Goal: Book appointment/travel/reservation

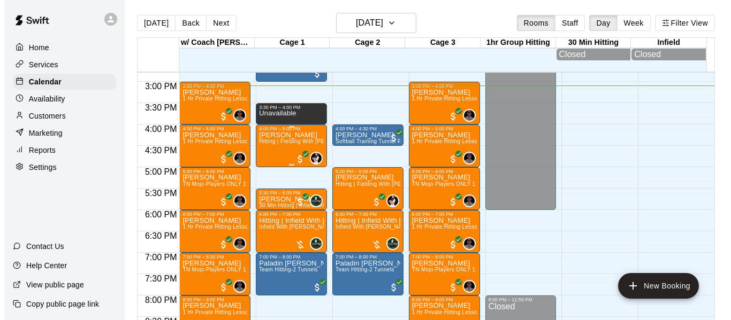
scroll to position [593, 0]
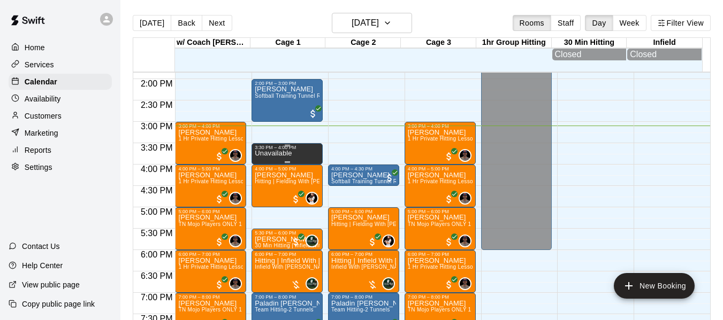
click at [289, 154] on p "Unavailable" at bounding box center [273, 154] width 37 height 0
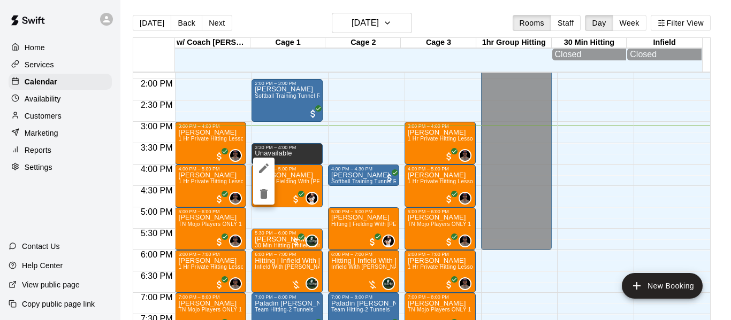
drag, startPoint x: 289, startPoint y: 155, endPoint x: 265, endPoint y: 165, distance: 25.9
click at [265, 165] on icon "edit" at bounding box center [263, 168] width 13 height 13
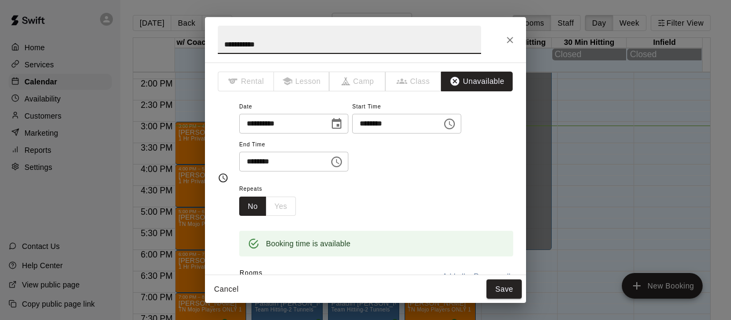
click at [450, 79] on icon "button" at bounding box center [454, 81] width 9 height 9
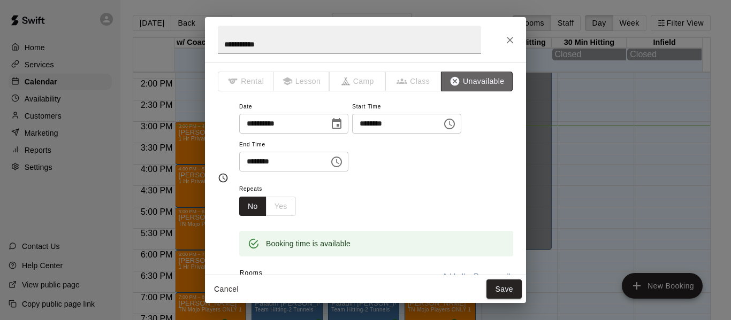
click at [450, 79] on icon "button" at bounding box center [454, 81] width 9 height 9
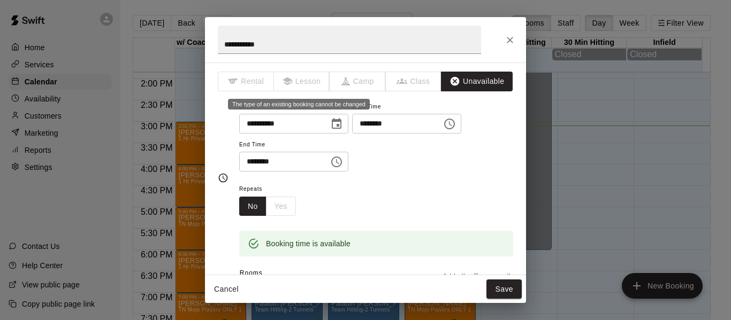
click at [320, 83] on span "Lesson" at bounding box center [302, 82] width 56 height 20
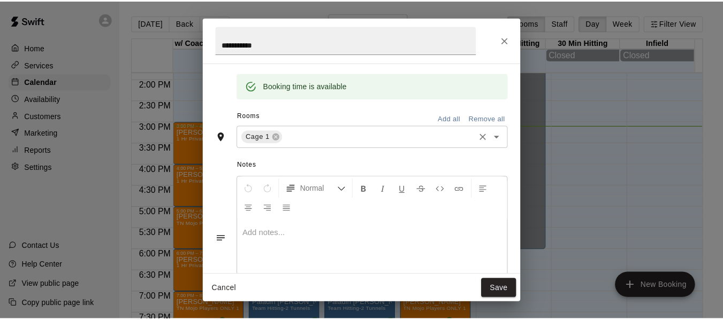
scroll to position [160, 0]
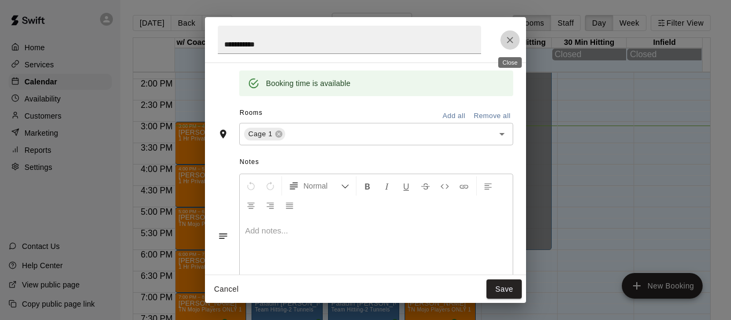
click at [508, 37] on icon "Close" at bounding box center [509, 40] width 11 height 11
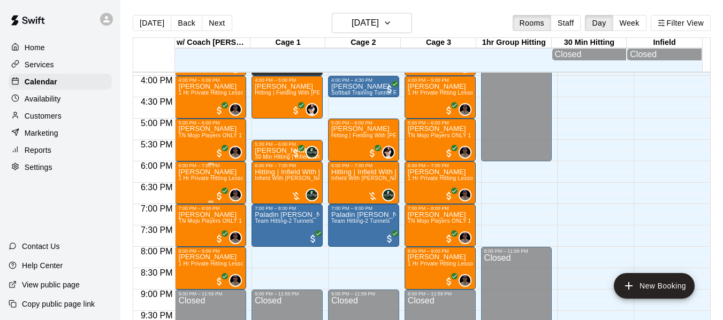
scroll to position [682, 0]
click at [207, 21] on button "Next" at bounding box center [217, 23] width 30 height 16
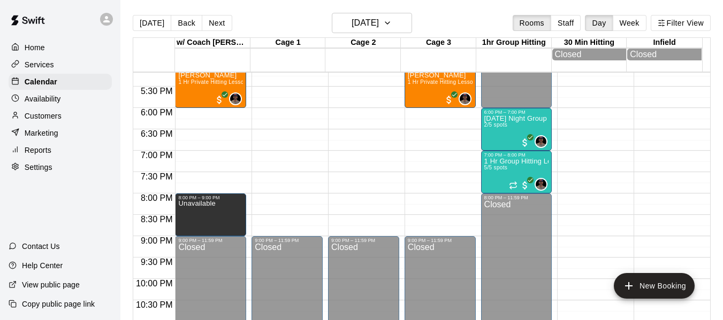
scroll to position [736, 0]
click at [225, 21] on button "Next" at bounding box center [217, 23] width 30 height 16
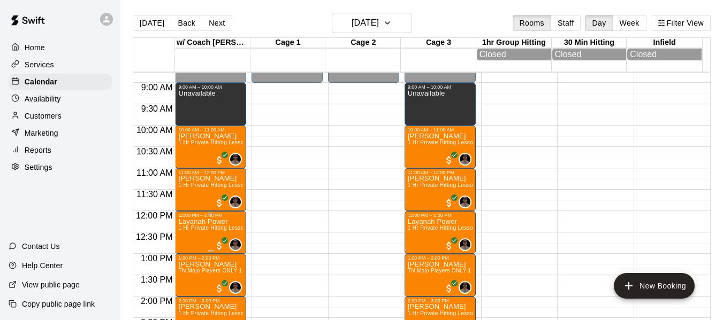
scroll to position [379, 0]
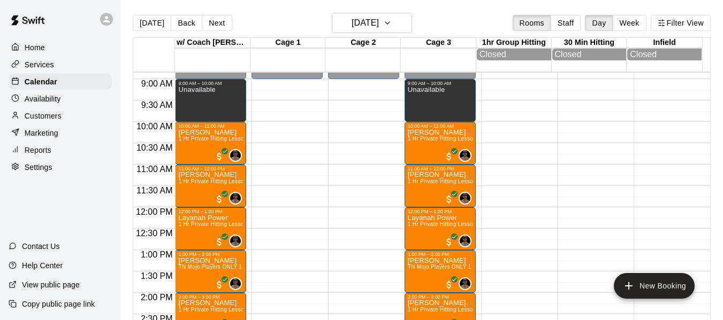
click at [218, 22] on button "Next" at bounding box center [217, 23] width 30 height 16
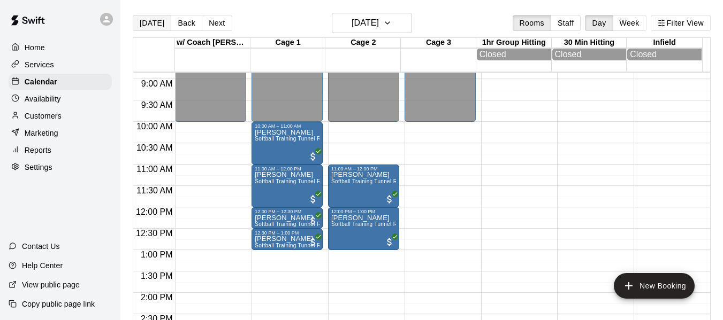
click at [145, 28] on button "[DATE]" at bounding box center [152, 23] width 39 height 16
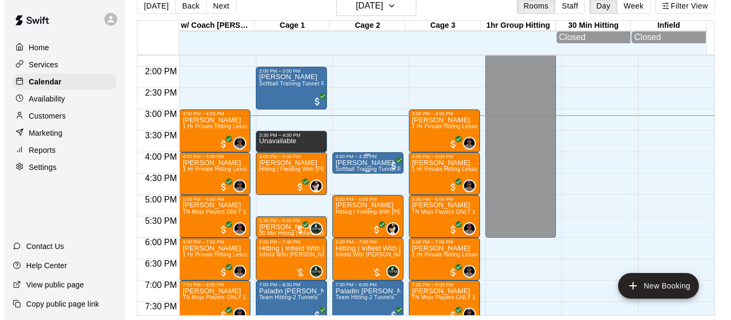
scroll to position [593, 0]
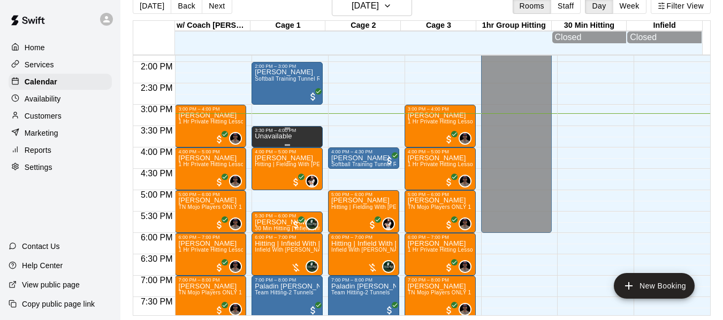
click at [284, 136] on p "Unavailable" at bounding box center [273, 136] width 37 height 0
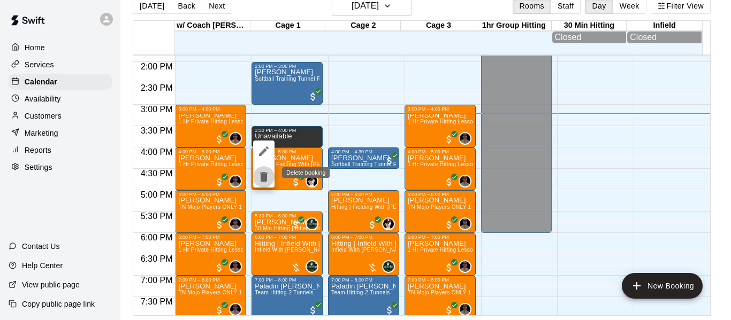
click at [263, 173] on icon "delete" at bounding box center [263, 177] width 7 height 10
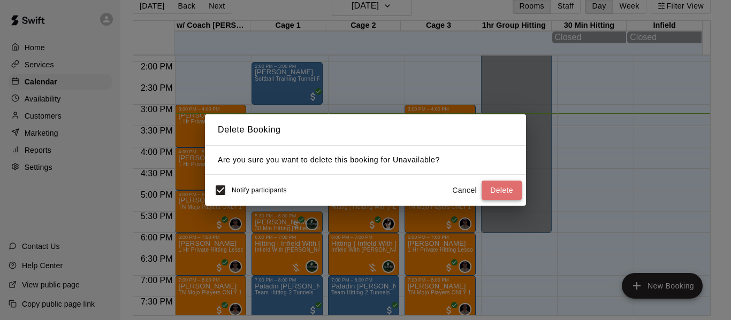
click at [505, 188] on button "Delete" at bounding box center [501, 191] width 40 height 20
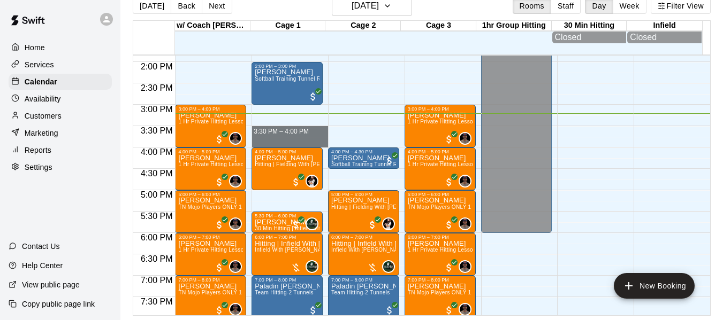
drag, startPoint x: 281, startPoint y: 129, endPoint x: 281, endPoint y: 143, distance: 13.9
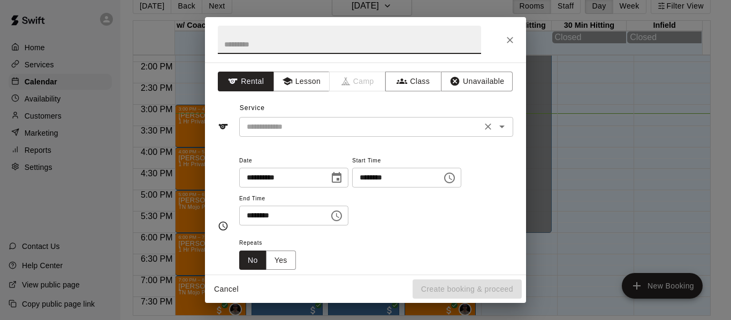
click at [281, 119] on div "​" at bounding box center [376, 127] width 274 height 20
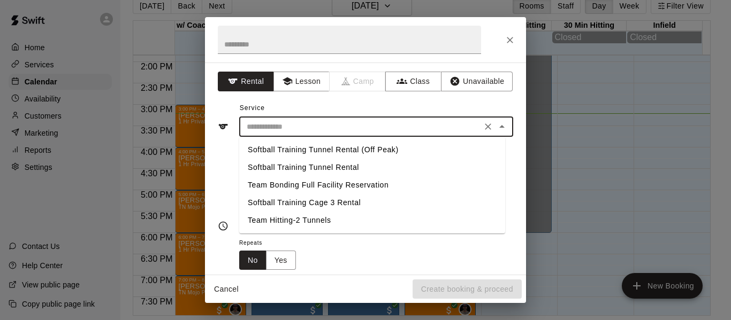
click at [320, 162] on li "Softball Training Tunnel Rental" at bounding box center [372, 168] width 266 height 18
type input "**********"
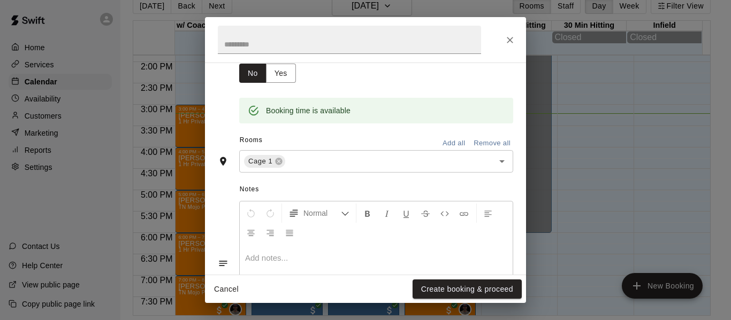
scroll to position [196, 0]
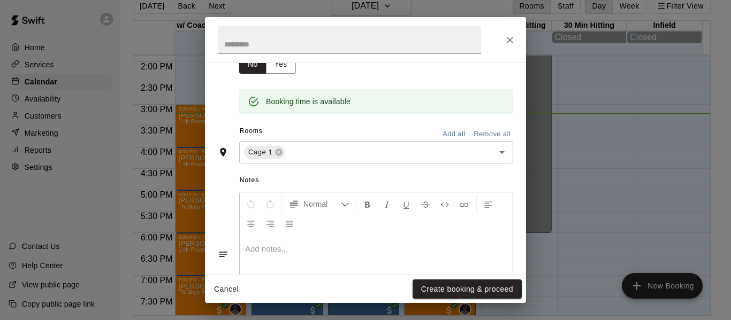
click at [479, 284] on button "Create booking & proceed" at bounding box center [466, 290] width 109 height 20
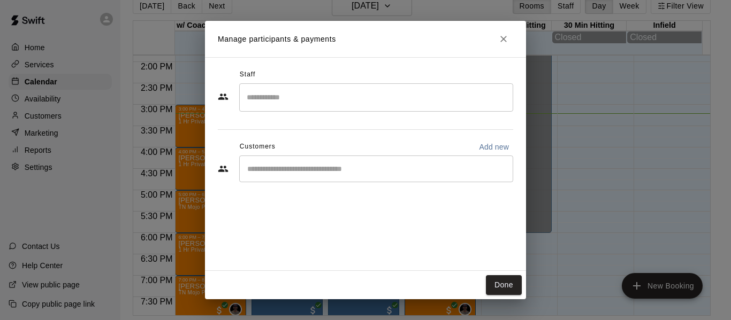
click at [276, 90] on input "Search staff" at bounding box center [376, 97] width 264 height 19
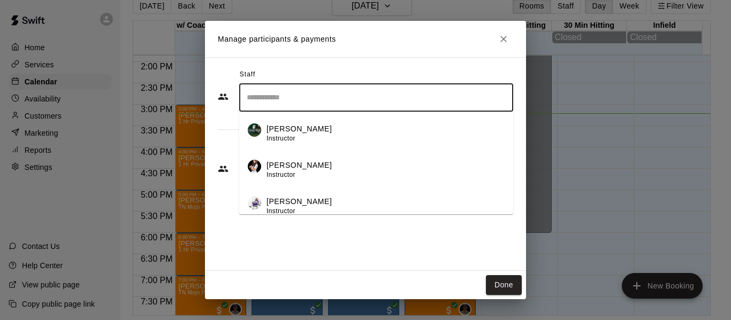
click at [327, 95] on input "Search staff" at bounding box center [376, 97] width 264 height 19
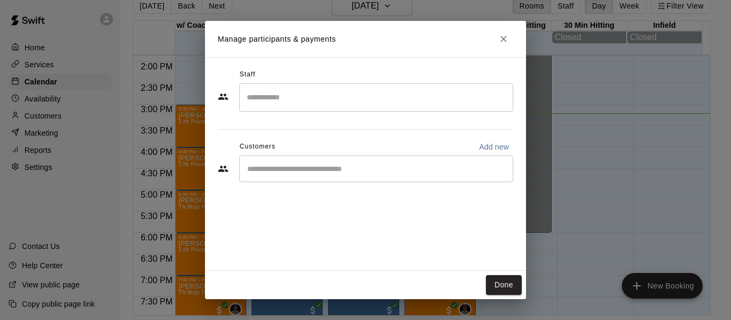
click at [366, 185] on div "Staff ​ Customers Add new ​" at bounding box center [365, 129] width 295 height 127
click at [363, 176] on div "​" at bounding box center [376, 169] width 274 height 27
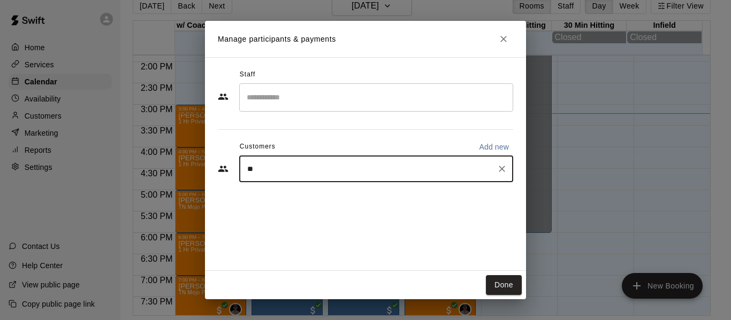
type input "*"
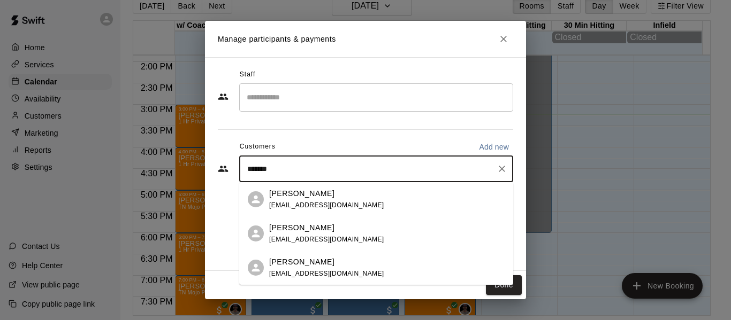
type input "*******"
click at [288, 168] on input "*******" at bounding box center [368, 169] width 248 height 11
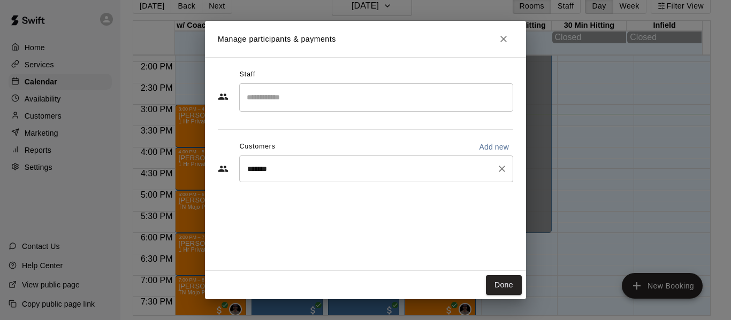
click at [293, 175] on div "******* ​" at bounding box center [376, 169] width 274 height 27
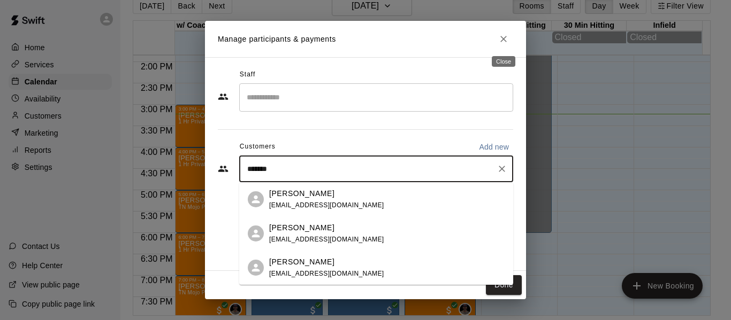
click at [501, 36] on icon "Close" at bounding box center [503, 39] width 11 height 11
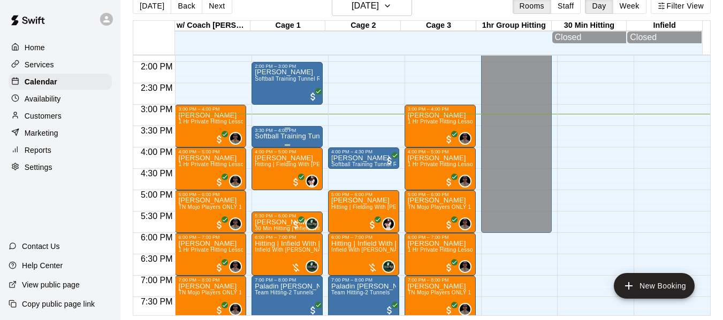
click at [281, 136] on p "Softball Training Tunnel Rental" at bounding box center [287, 136] width 65 height 0
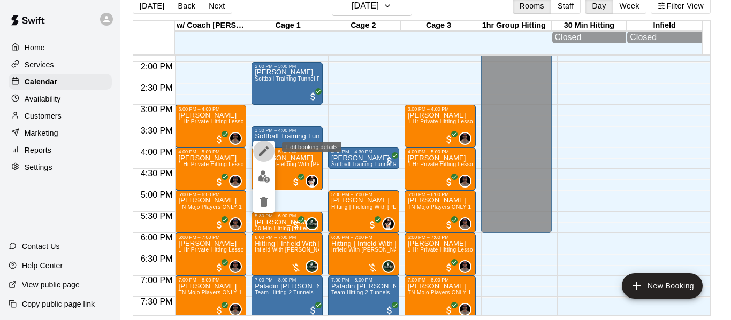
click at [265, 150] on icon "edit" at bounding box center [264, 152] width 10 height 10
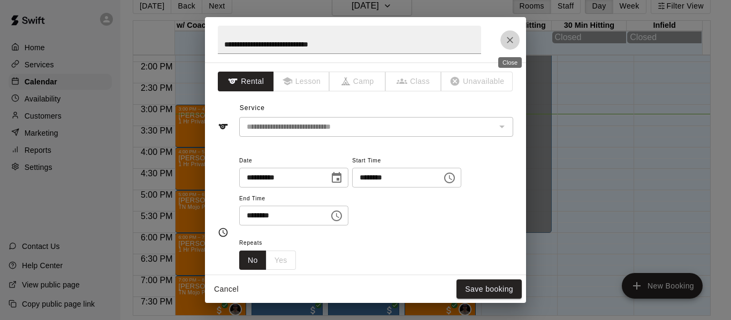
click at [502, 41] on button "Close" at bounding box center [509, 39] width 19 height 19
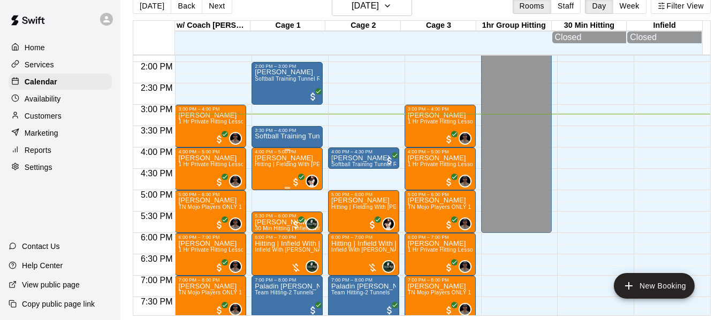
click at [284, 158] on p "[PERSON_NAME]" at bounding box center [287, 158] width 65 height 0
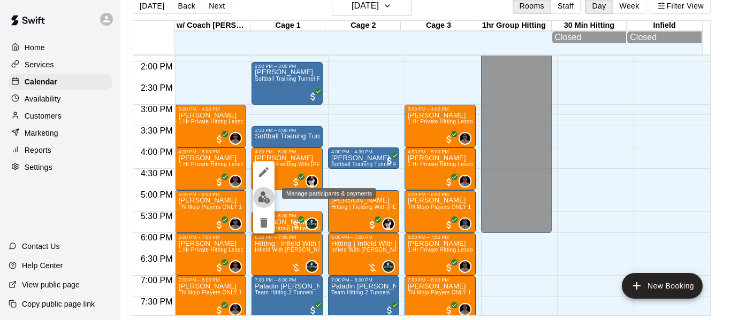
click at [270, 194] on button "edit" at bounding box center [263, 197] width 21 height 21
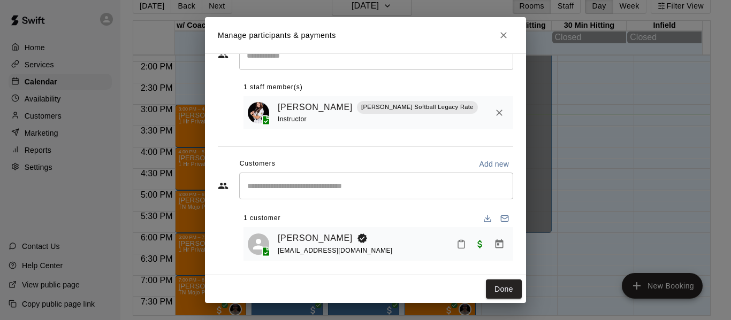
scroll to position [44, 0]
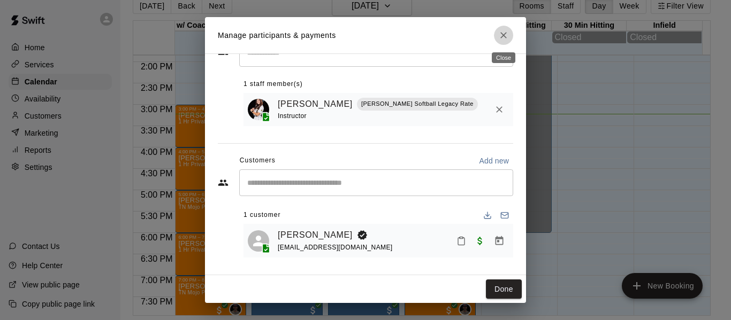
click at [499, 30] on icon "Close" at bounding box center [503, 35] width 11 height 11
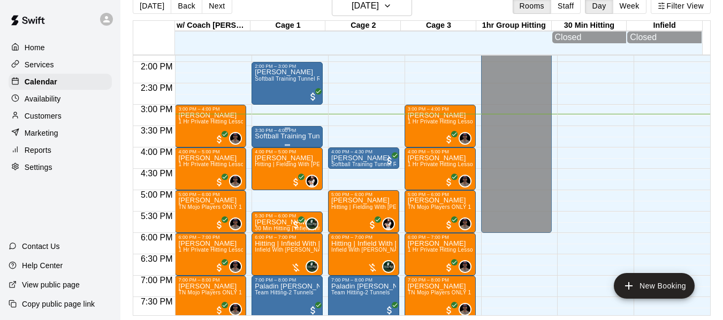
click at [289, 133] on div "3:30 PM – 4:00 PM" at bounding box center [287, 130] width 65 height 5
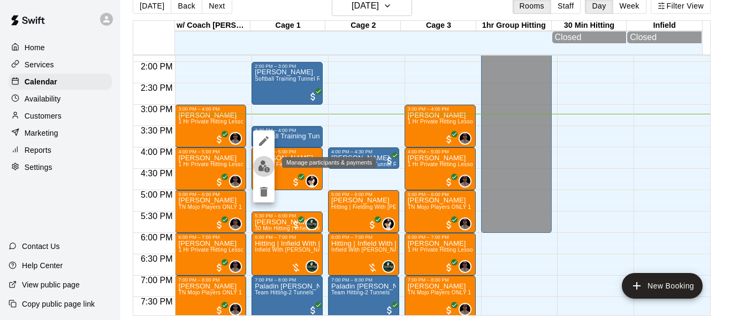
click at [267, 164] on img "edit" at bounding box center [264, 166] width 12 height 12
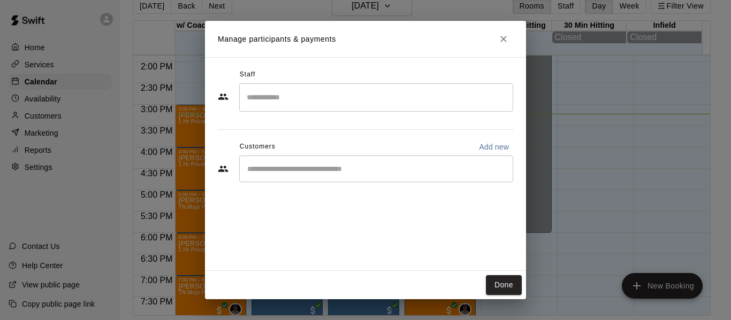
click at [343, 164] on input "Start typing to search customers..." at bounding box center [376, 169] width 264 height 11
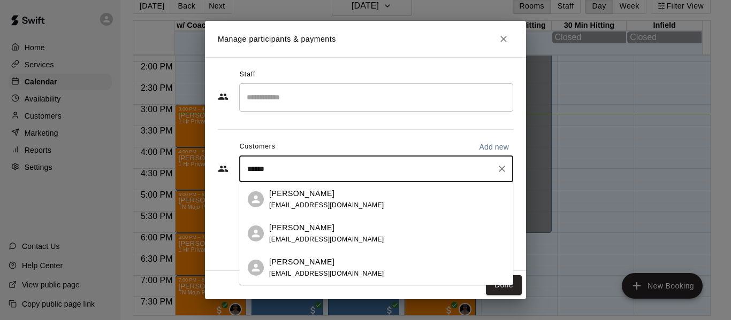
type input "*******"
click at [294, 188] on p "[PERSON_NAME]" at bounding box center [301, 193] width 65 height 11
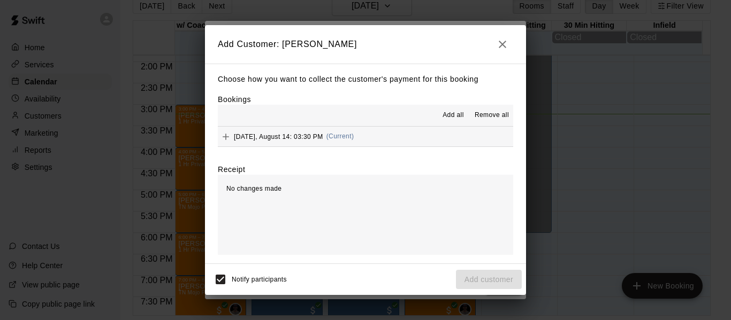
click at [288, 131] on div "[DATE], August 14: 03:30 PM (Current)" at bounding box center [286, 137] width 136 height 16
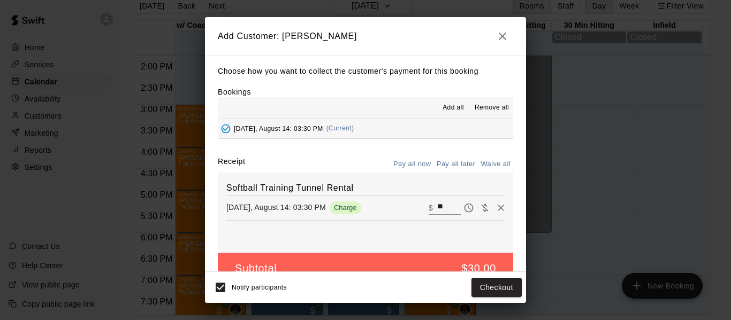
scroll to position [22, 0]
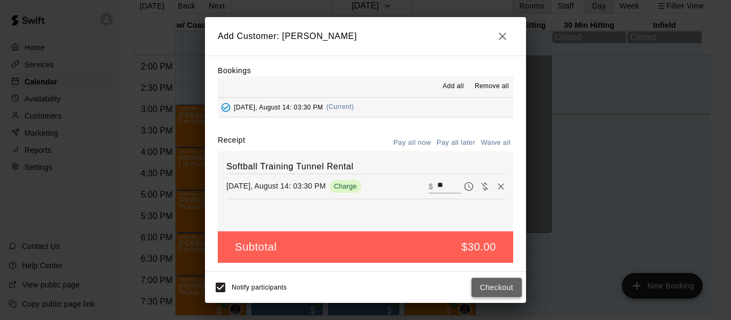
click at [490, 282] on button "Checkout" at bounding box center [496, 288] width 50 height 20
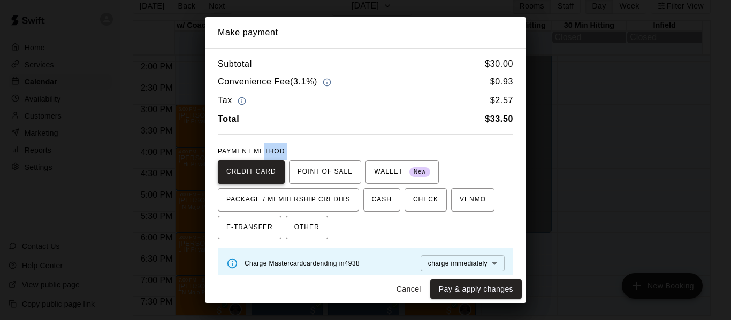
drag, startPoint x: 265, startPoint y: 158, endPoint x: 278, endPoint y: 174, distance: 20.6
click at [278, 174] on div "PAYMENT METHOD CREDIT CARD POINT OF SALE WALLET New PACKAGE / MEMBERSHIP CREDIT…" at bounding box center [365, 191] width 295 height 96
click at [317, 178] on span "POINT OF SALE" at bounding box center [324, 172] width 55 height 17
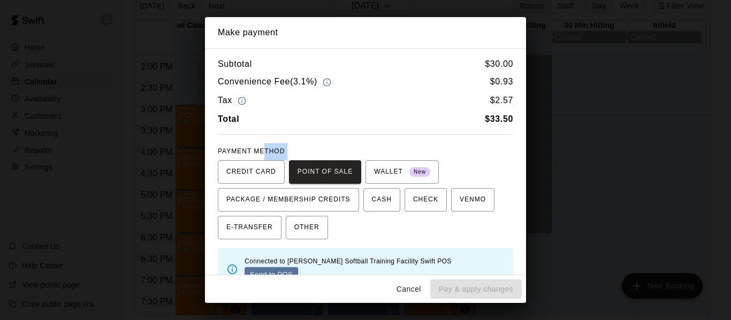
drag, startPoint x: 480, startPoint y: 266, endPoint x: 485, endPoint y: 261, distance: 7.2
click at [298, 270] on button "Send to POS" at bounding box center [270, 275] width 53 height 16
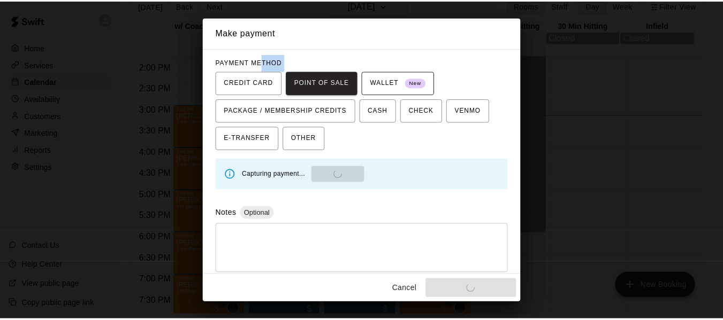
scroll to position [0, 0]
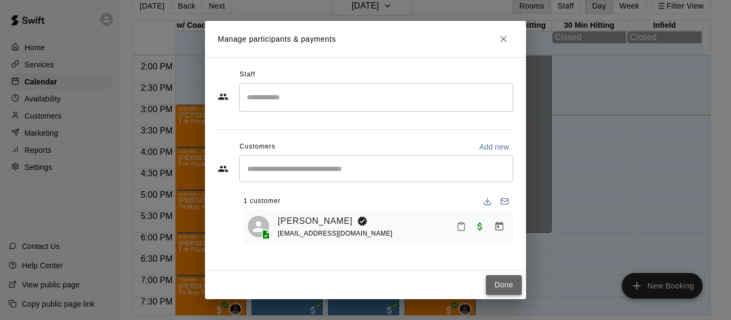
click at [512, 286] on button "Done" at bounding box center [504, 286] width 36 height 20
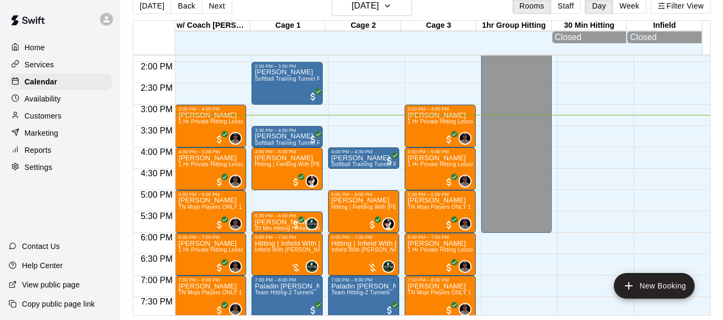
scroll to position [610, 0]
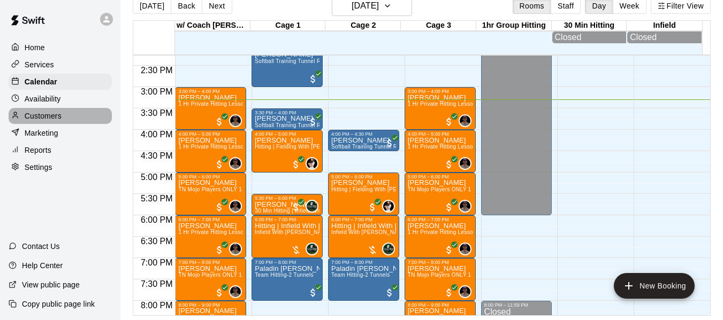
click at [48, 111] on div "Customers" at bounding box center [60, 116] width 103 height 16
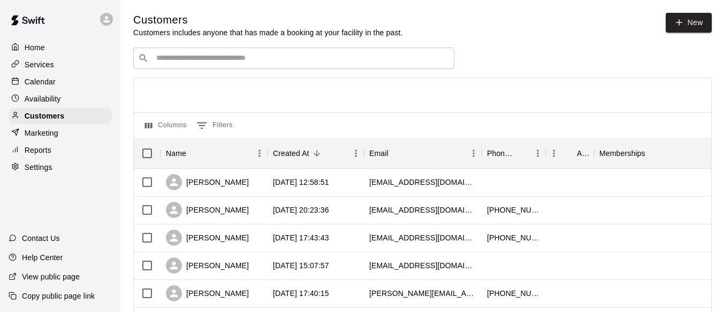
click at [234, 51] on div "​ ​" at bounding box center [293, 58] width 321 height 21
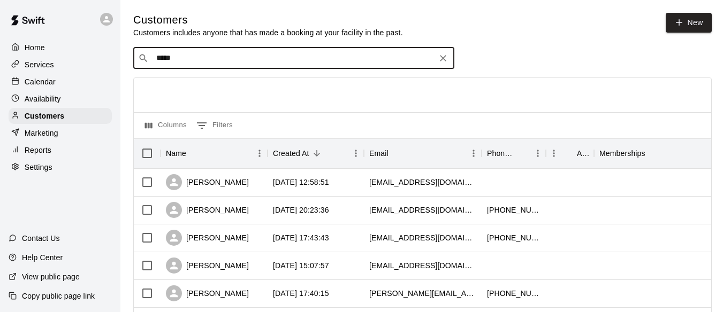
type input "******"
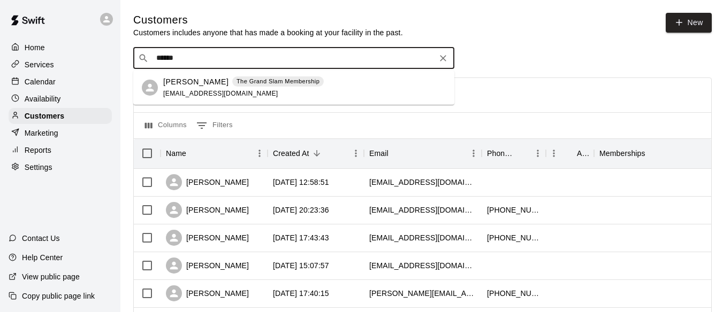
click at [199, 81] on p "[PERSON_NAME]" at bounding box center [195, 82] width 65 height 11
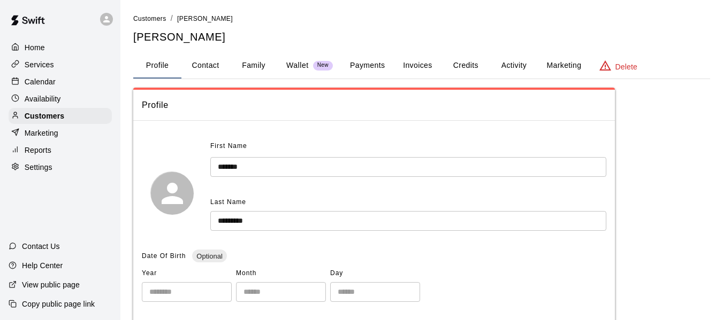
click at [530, 65] on button "Activity" at bounding box center [514, 66] width 48 height 26
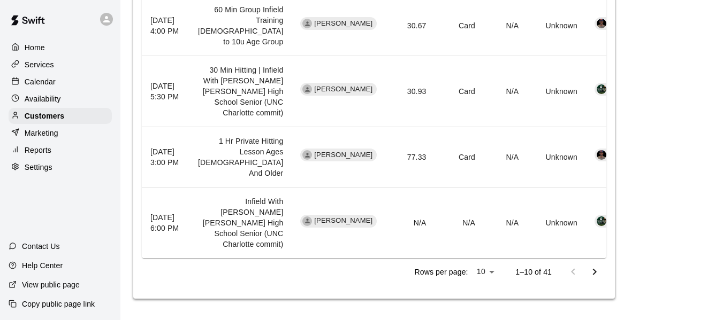
scroll to position [963, 0]
click at [30, 82] on p "Calendar" at bounding box center [40, 82] width 31 height 11
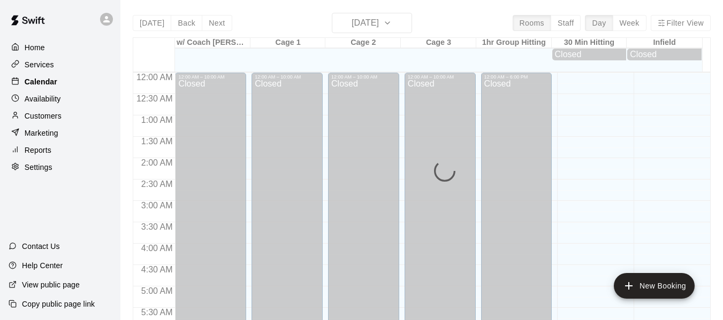
scroll to position [655, 0]
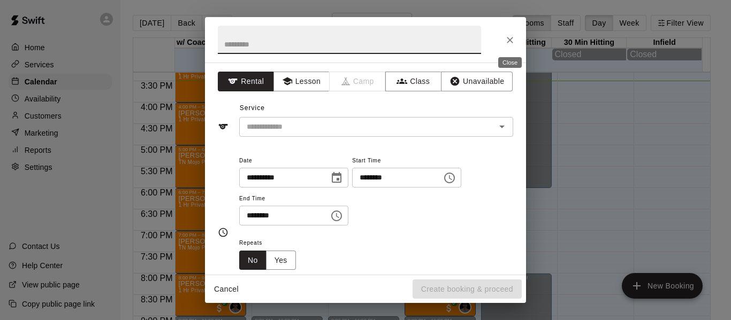
click at [514, 41] on icon "Close" at bounding box center [509, 40] width 11 height 11
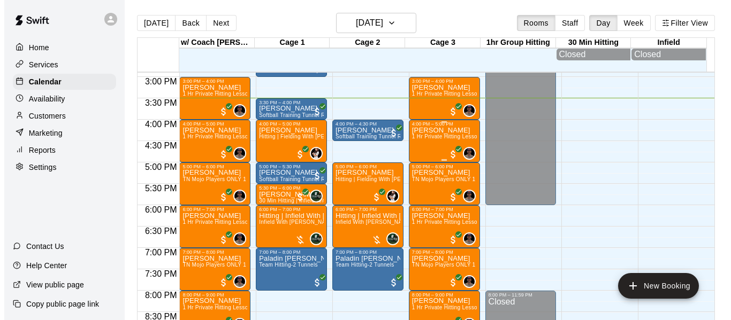
scroll to position [619, 0]
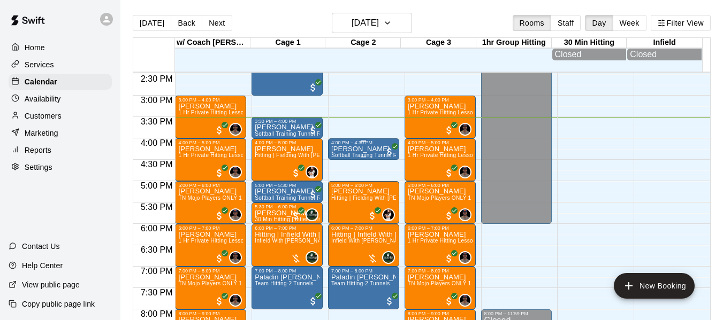
click at [352, 149] on p "[PERSON_NAME]" at bounding box center [363, 149] width 65 height 0
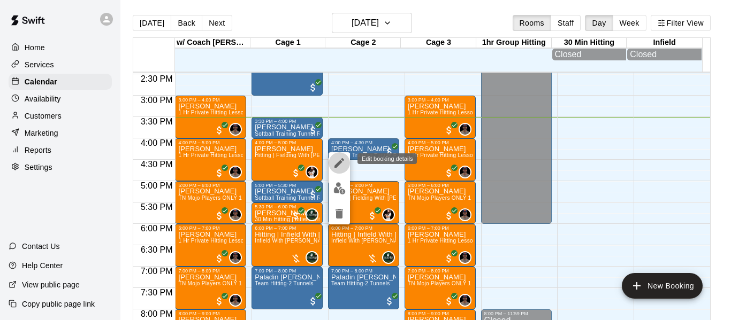
click at [341, 159] on icon "edit" at bounding box center [339, 163] width 13 height 13
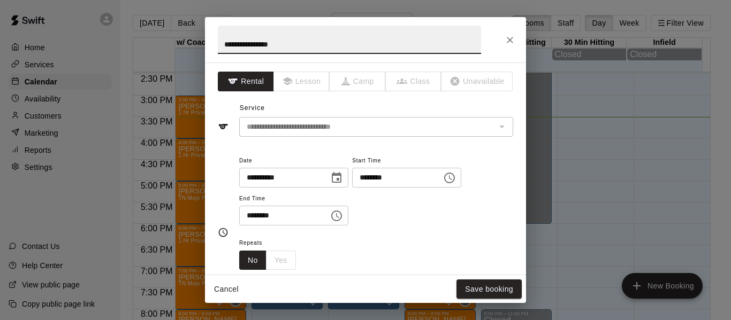
click at [455, 180] on icon "Choose time, selected time is 4:00 PM" at bounding box center [449, 178] width 11 height 11
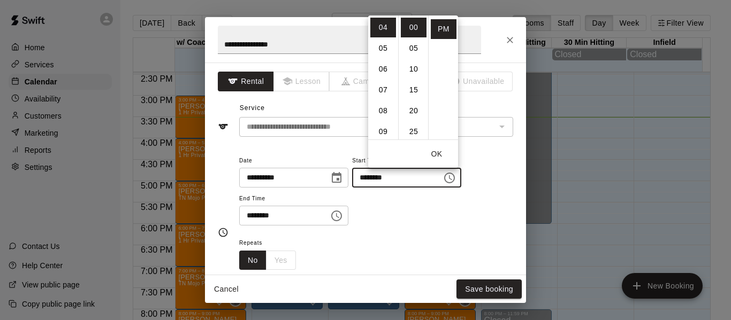
scroll to position [0, 0]
click at [385, 92] on li "03" at bounding box center [383, 90] width 26 height 20
click at [411, 83] on li "30" at bounding box center [414, 82] width 26 height 20
type input "********"
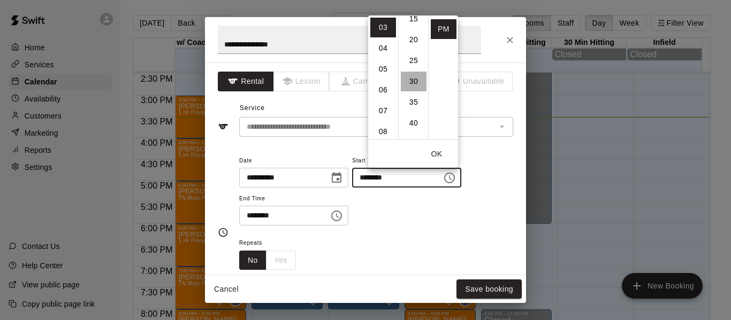
scroll to position [125, 0]
click at [340, 213] on div "******** ​" at bounding box center [293, 216] width 109 height 20
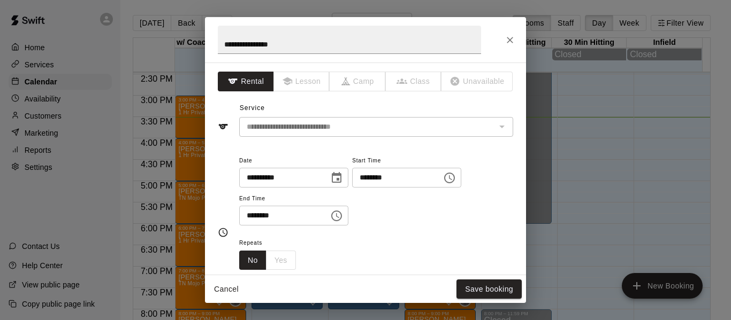
click at [347, 208] on button "Choose time, selected time is 4:30 PM" at bounding box center [336, 215] width 21 height 21
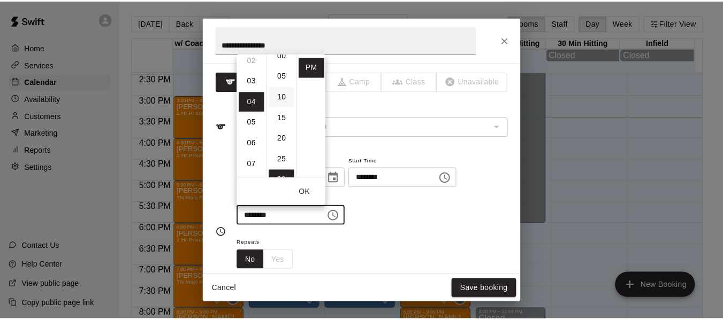
scroll to position [0, 0]
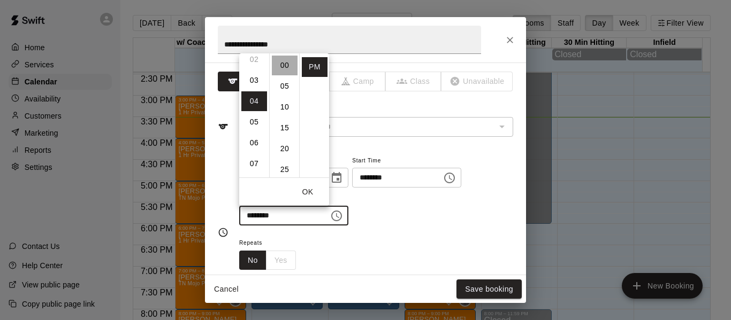
click at [285, 69] on li "00" at bounding box center [285, 66] width 26 height 20
type input "********"
click at [308, 193] on button "OK" at bounding box center [307, 192] width 34 height 20
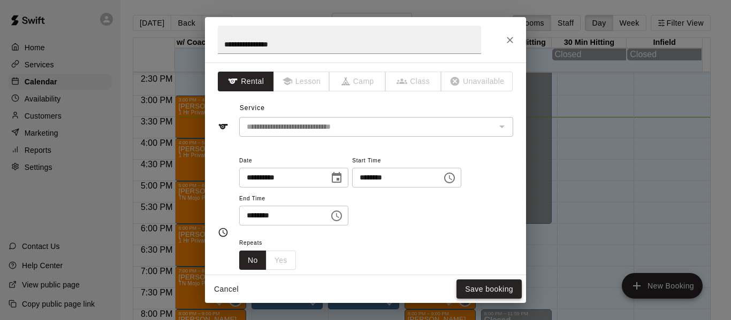
click at [501, 290] on button "Save booking" at bounding box center [488, 290] width 65 height 20
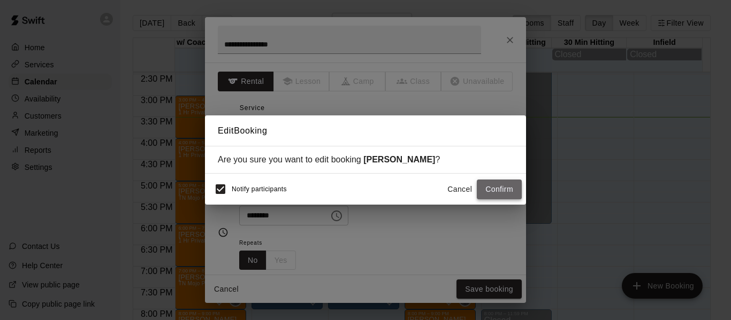
click at [509, 192] on button "Confirm" at bounding box center [499, 190] width 45 height 20
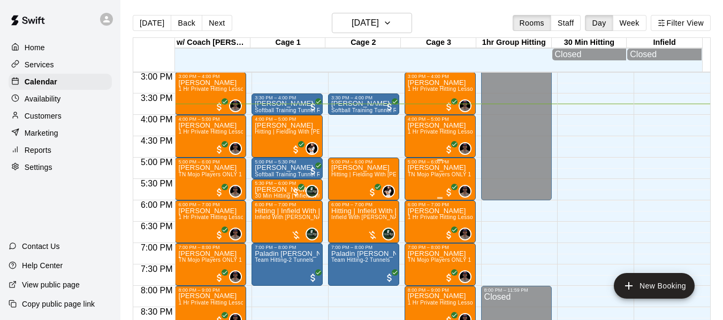
scroll to position [655, 0]
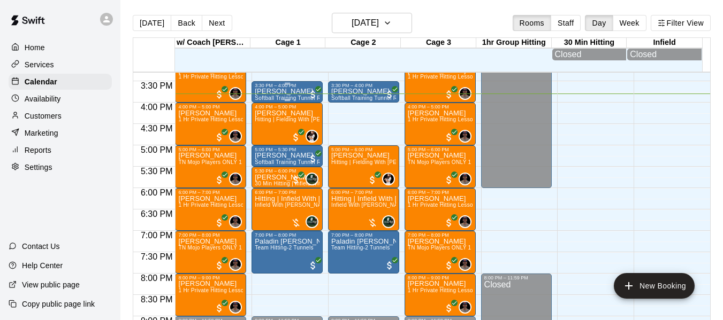
click at [270, 91] on p "[PERSON_NAME]" at bounding box center [287, 91] width 65 height 0
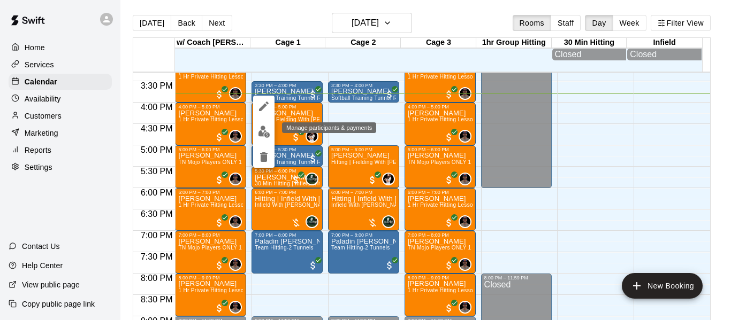
click at [260, 133] on img "edit" at bounding box center [264, 132] width 12 height 12
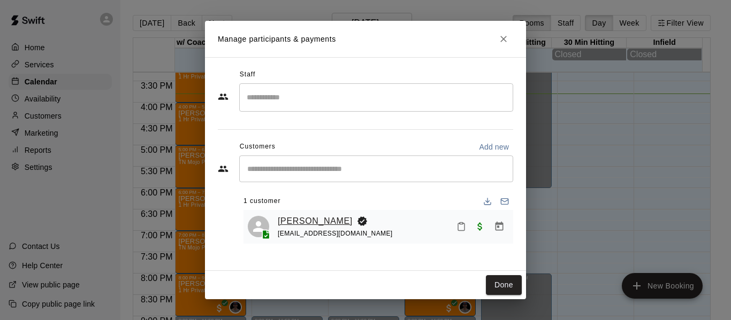
click at [305, 218] on link "[PERSON_NAME]" at bounding box center [315, 222] width 75 height 14
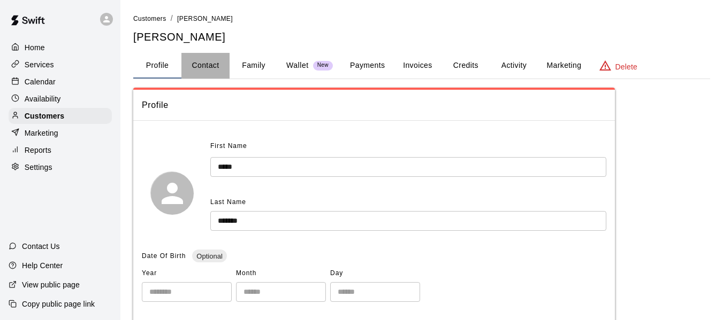
click at [219, 60] on button "Contact" at bounding box center [205, 66] width 48 height 26
select select "**"
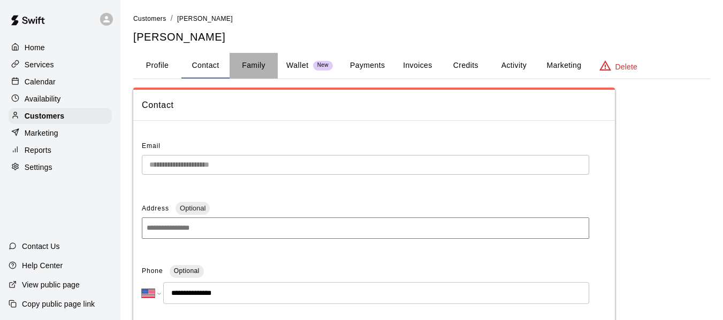
click at [266, 59] on button "Family" at bounding box center [254, 66] width 48 height 26
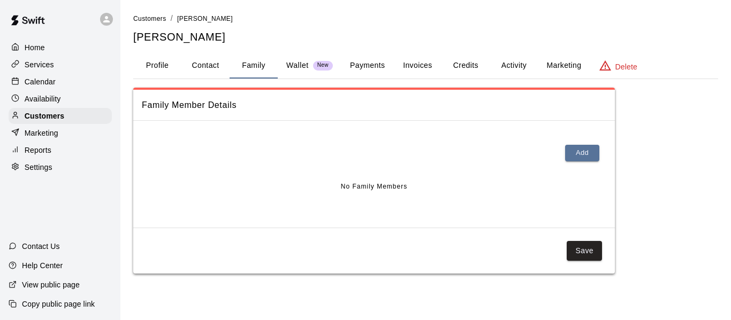
click at [298, 61] on p "Wallet" at bounding box center [297, 65] width 22 height 11
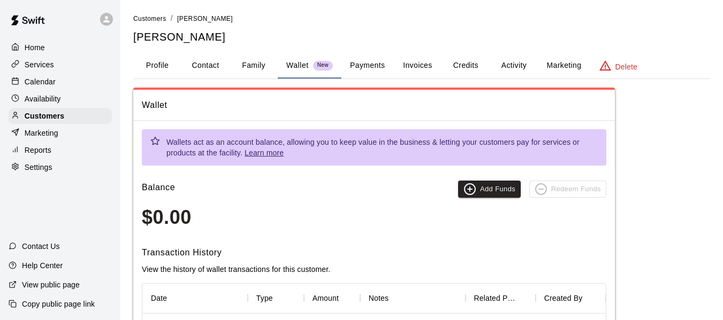
click at [361, 56] on button "Payments" at bounding box center [367, 66] width 52 height 26
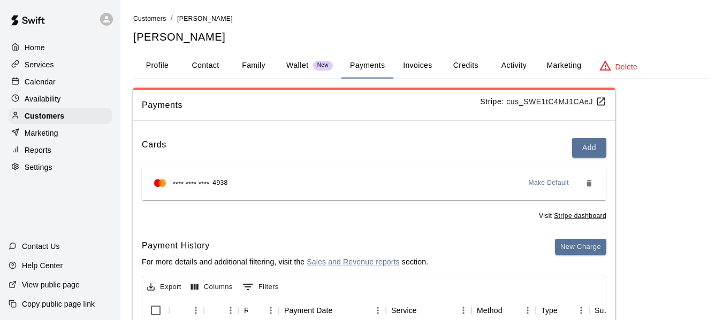
click at [41, 83] on p "Calendar" at bounding box center [40, 82] width 31 height 11
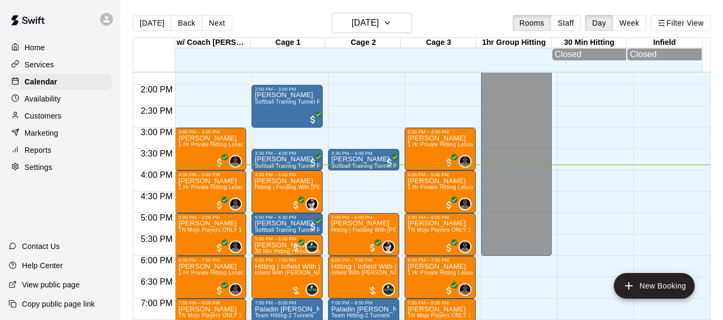
scroll to position [606, 0]
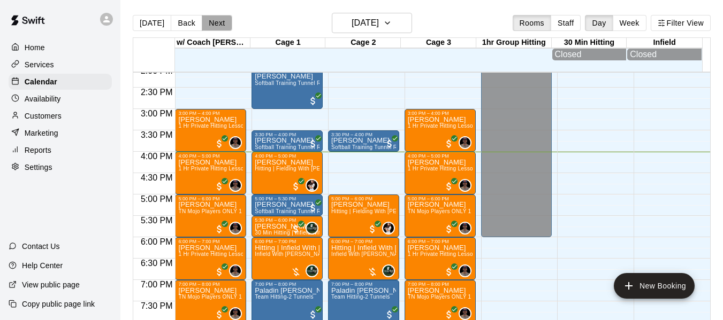
click at [215, 19] on button "Next" at bounding box center [217, 23] width 30 height 16
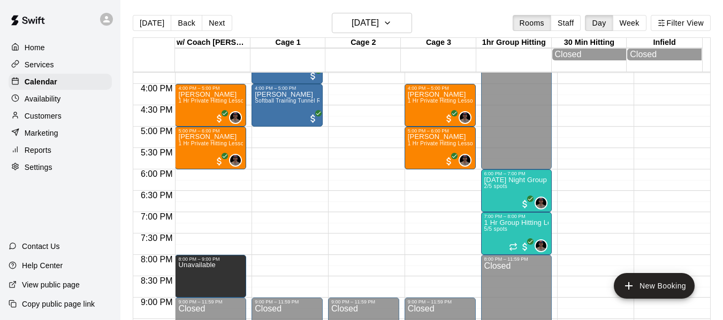
scroll to position [677, 0]
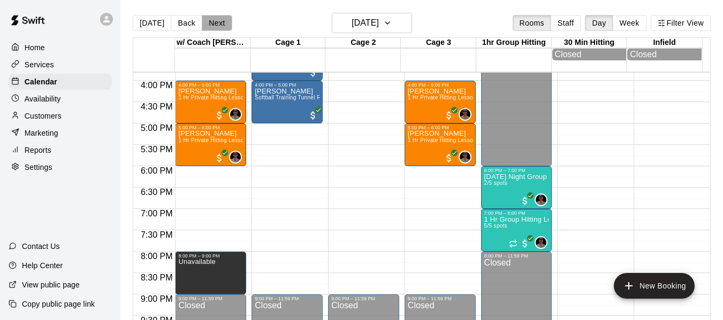
click at [218, 22] on button "Next" at bounding box center [217, 23] width 30 height 16
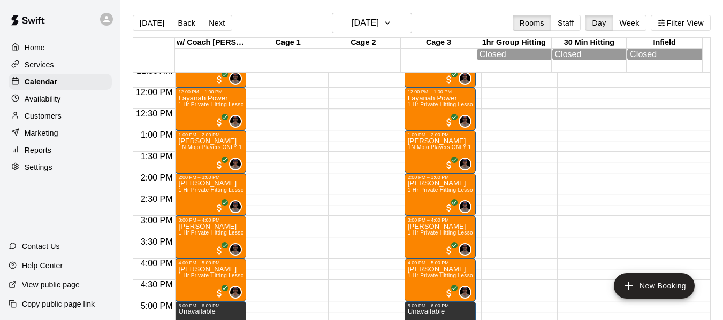
scroll to position [516, 0]
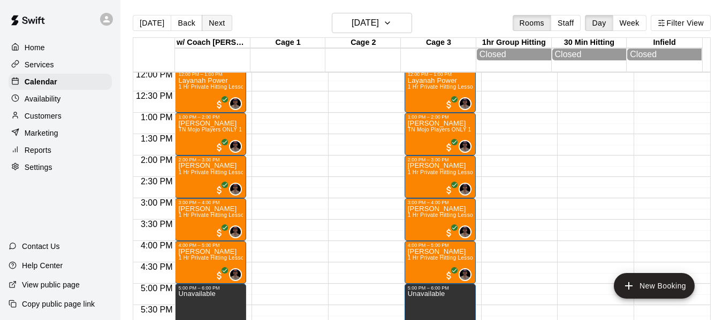
click at [216, 25] on button "Next" at bounding box center [217, 23] width 30 height 16
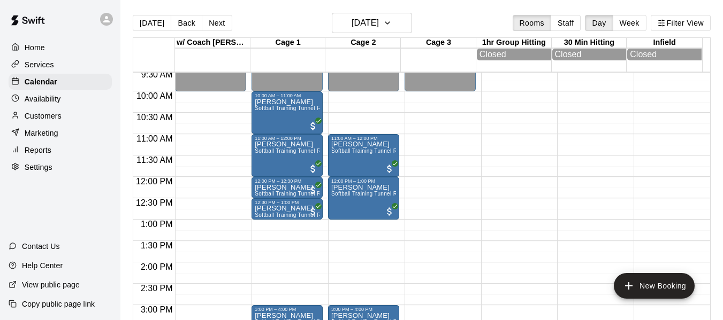
scroll to position [392, 0]
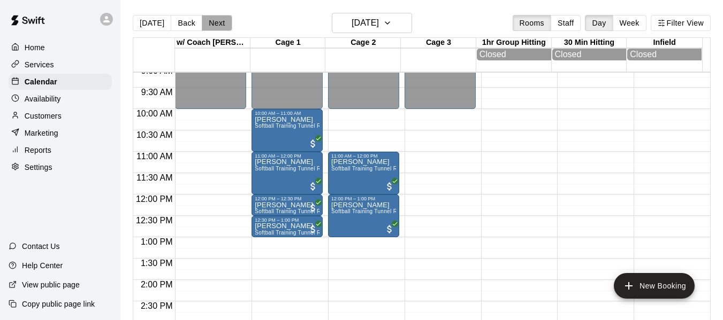
click at [223, 24] on button "Next" at bounding box center [217, 23] width 30 height 16
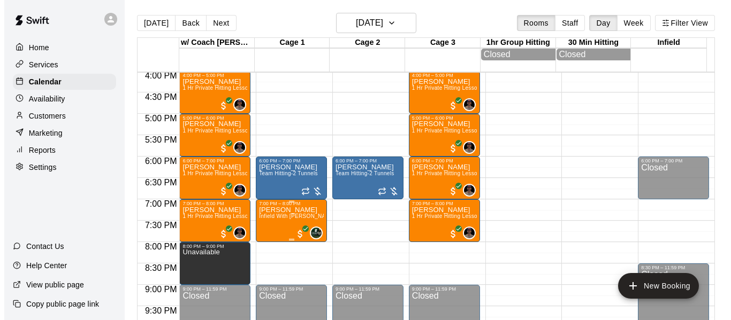
scroll to position [694, 0]
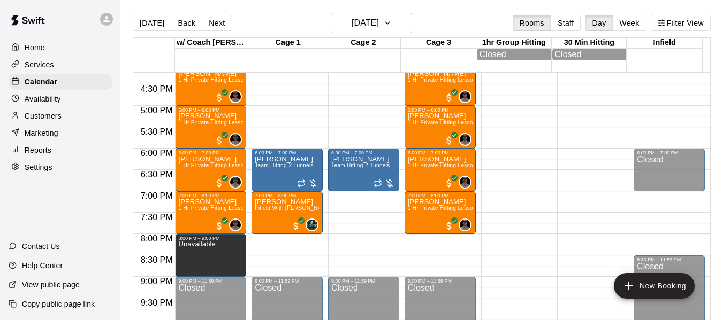
click at [266, 202] on p "[PERSON_NAME]" at bounding box center [287, 202] width 65 height 0
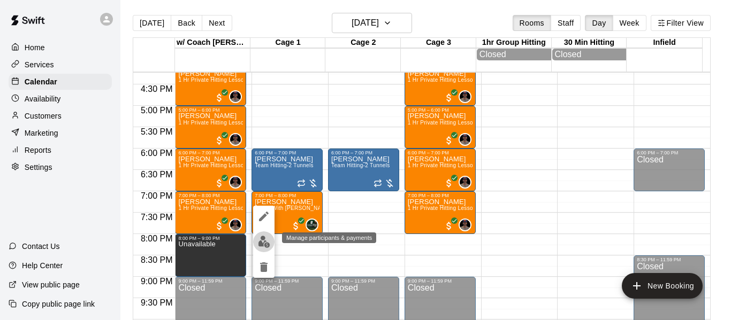
click at [264, 240] on img "edit" at bounding box center [264, 242] width 12 height 12
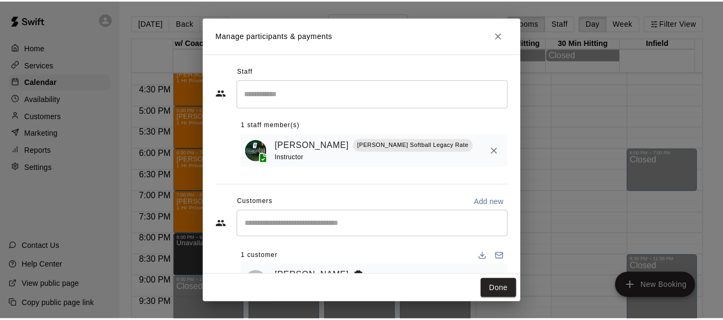
scroll to position [44, 0]
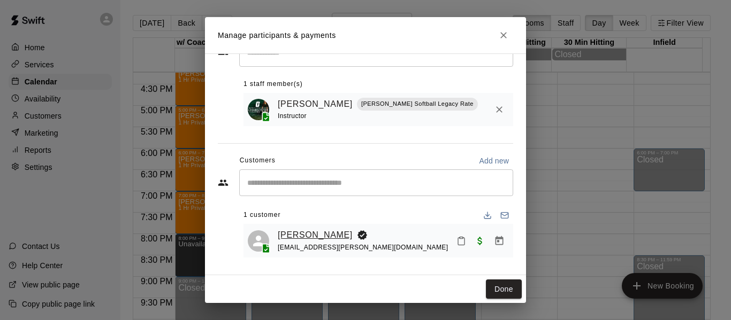
click at [316, 228] on link "[PERSON_NAME]" at bounding box center [315, 235] width 75 height 14
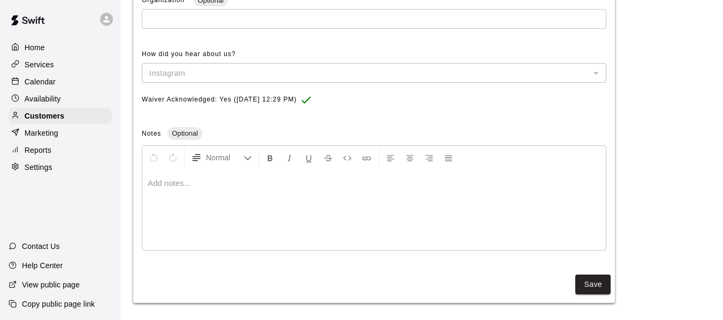
scroll to position [438, 0]
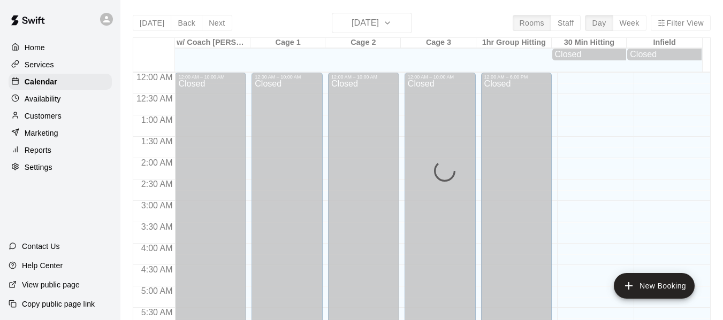
scroll to position [686, 0]
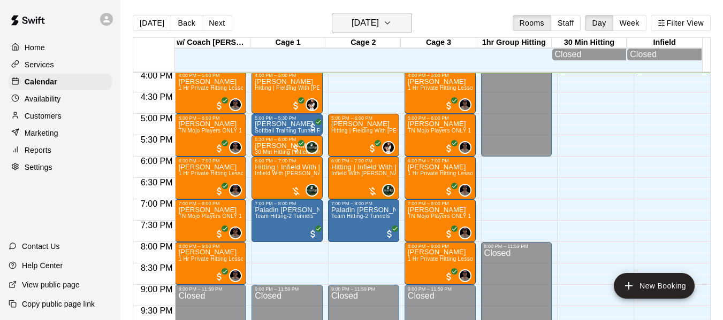
click at [374, 26] on h6 "[DATE]" at bounding box center [364, 23] width 27 height 15
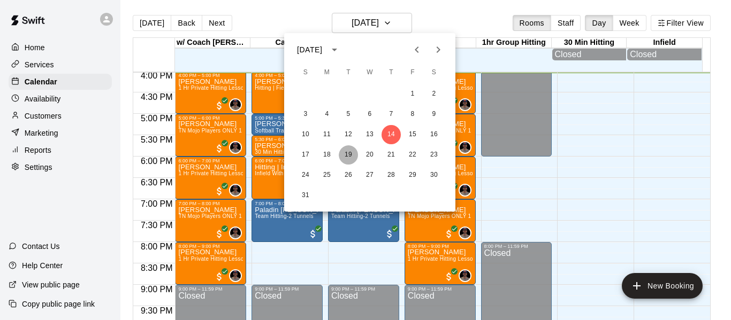
click at [348, 152] on button "19" at bounding box center [348, 155] width 19 height 19
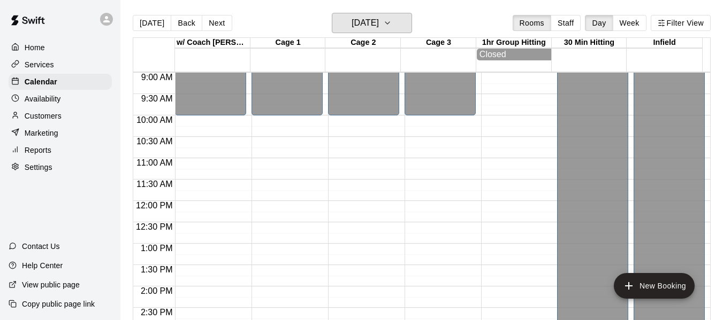
scroll to position [365, 0]
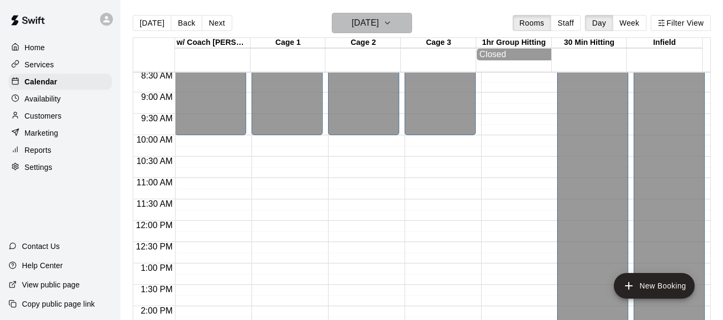
click at [379, 25] on h6 "[DATE]" at bounding box center [364, 23] width 27 height 15
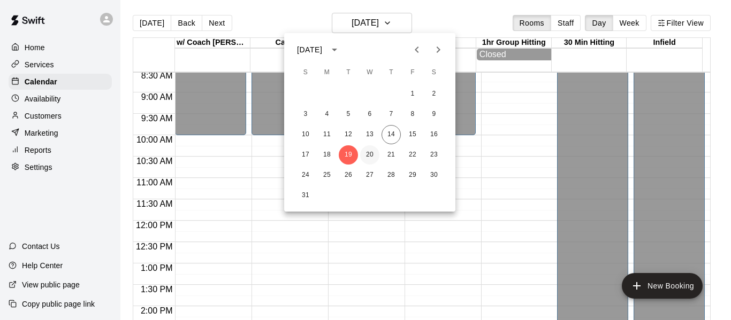
click at [369, 149] on button "20" at bounding box center [369, 155] width 19 height 19
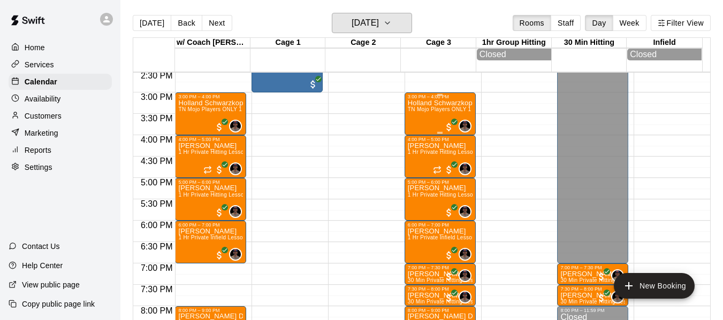
scroll to position [615, 0]
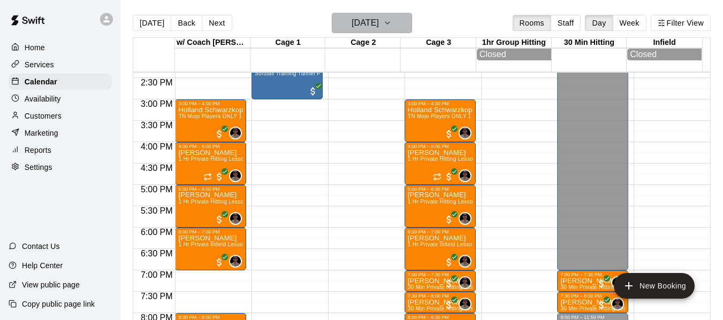
click at [379, 26] on h6 "[DATE]" at bounding box center [364, 23] width 27 height 15
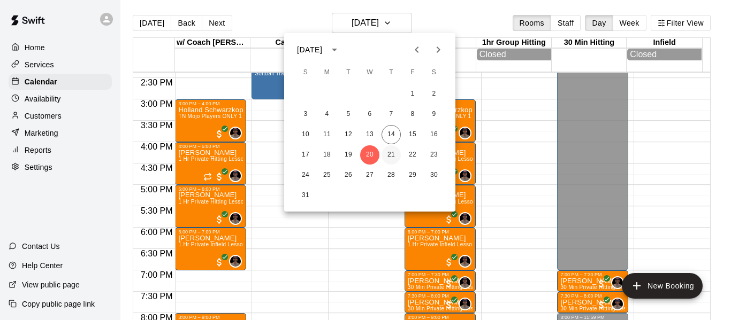
click at [388, 158] on button "21" at bounding box center [390, 155] width 19 height 19
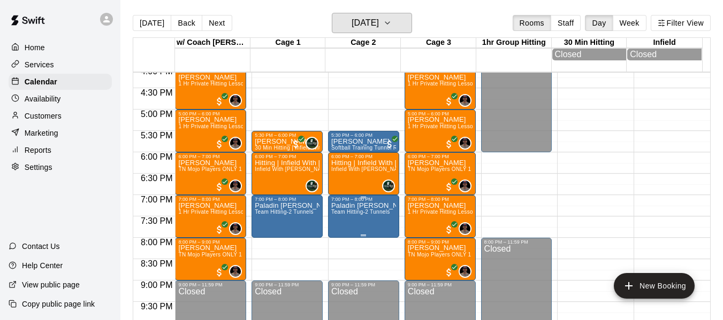
scroll to position [740, 0]
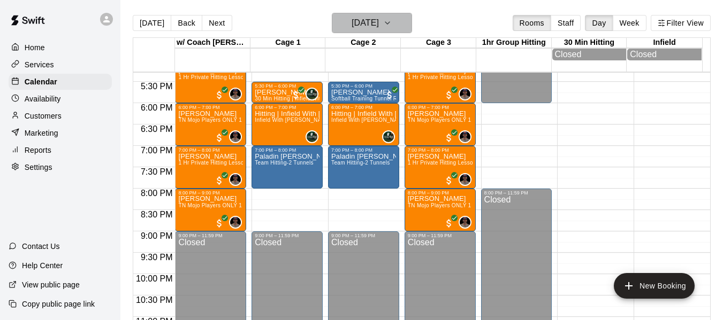
click at [400, 15] on button "[DATE]" at bounding box center [372, 23] width 80 height 20
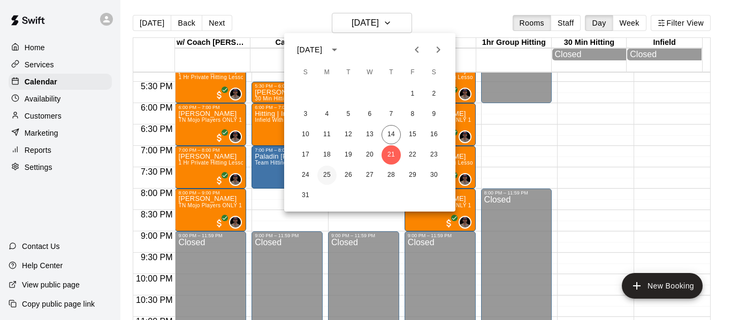
click at [328, 173] on button "25" at bounding box center [326, 175] width 19 height 19
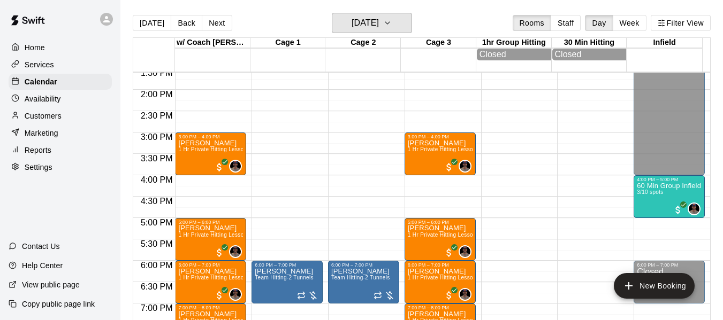
scroll to position [526, 0]
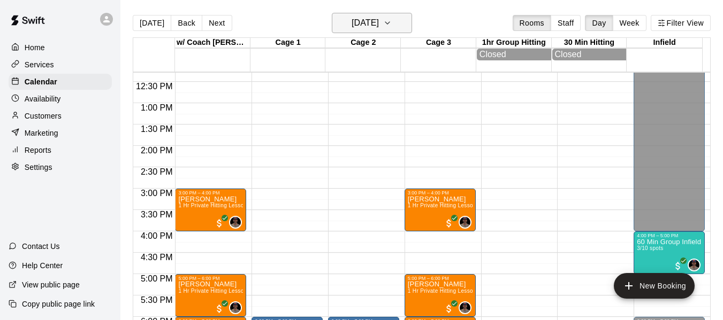
click at [360, 20] on h6 "[DATE]" at bounding box center [364, 23] width 27 height 15
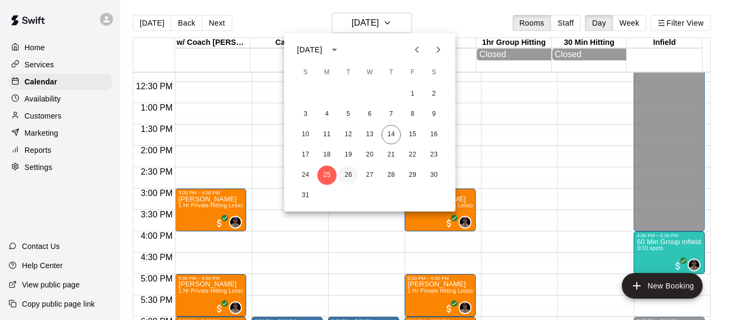
click at [346, 178] on button "26" at bounding box center [348, 175] width 19 height 19
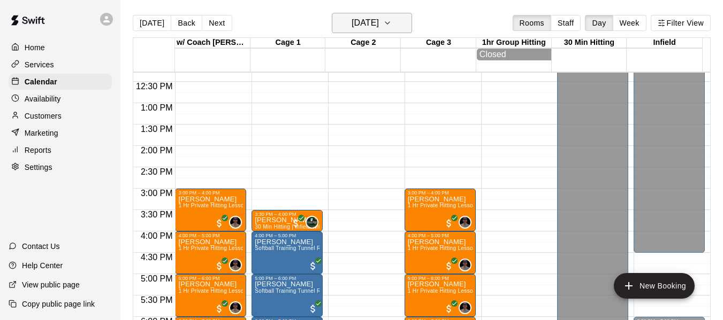
click at [374, 33] on button "[DATE]" at bounding box center [372, 23] width 80 height 20
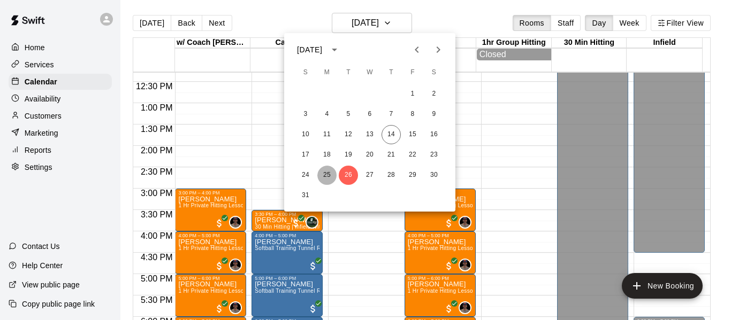
click at [329, 168] on button "25" at bounding box center [326, 175] width 19 height 19
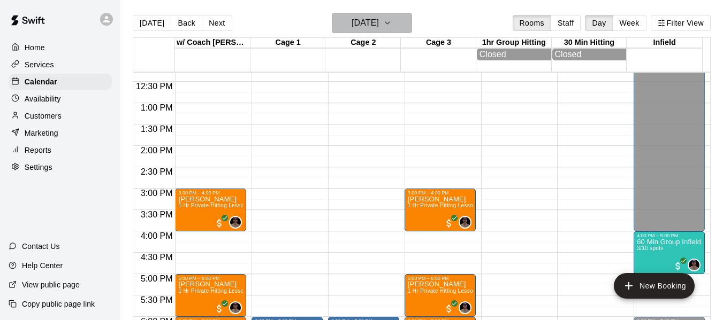
click at [369, 23] on h6 "[DATE]" at bounding box center [364, 23] width 27 height 15
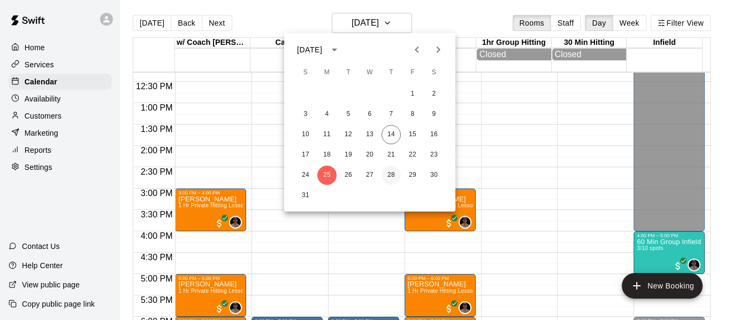
click at [391, 174] on button "28" at bounding box center [390, 175] width 19 height 19
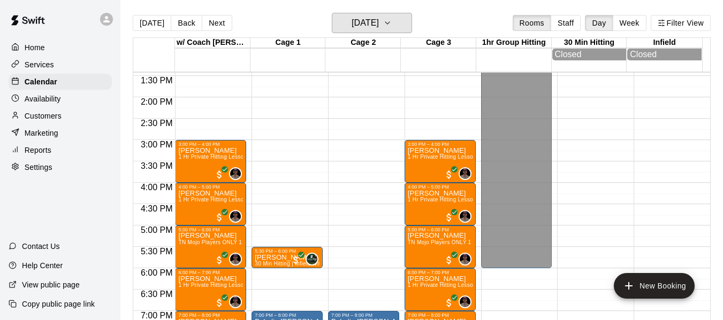
scroll to position [579, 0]
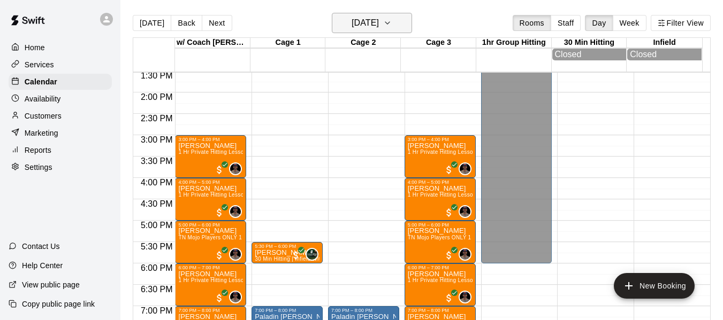
click at [365, 22] on h6 "[DATE]" at bounding box center [364, 23] width 27 height 15
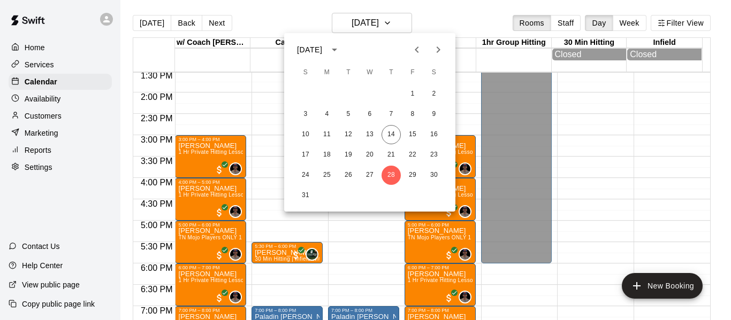
click at [159, 24] on div at bounding box center [365, 160] width 731 height 320
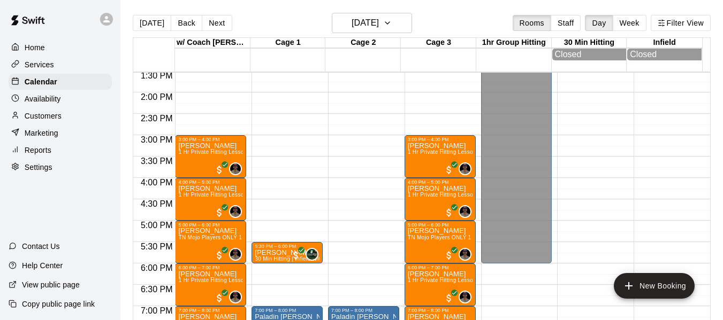
click at [159, 24] on button "[DATE]" at bounding box center [152, 23] width 39 height 16
